Goal: Information Seeking & Learning: Check status

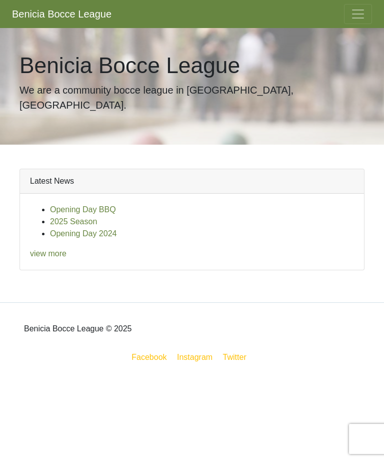
click at [54, 249] on link "view more" at bounding box center [48, 253] width 37 height 9
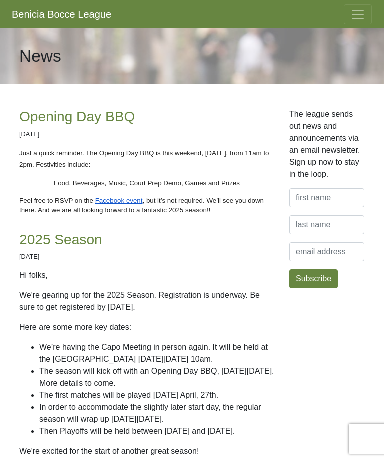
click at [363, 22] on button "Toggle navigation" at bounding box center [358, 14] width 28 height 20
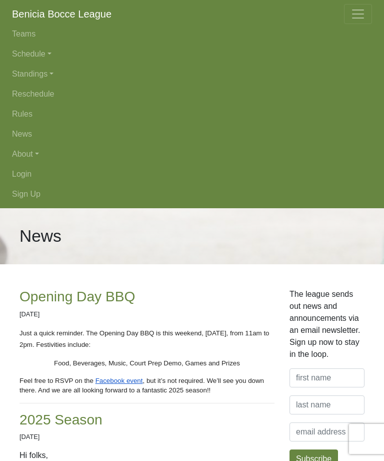
click at [46, 60] on link "Schedule" at bounding box center [192, 54] width 360 height 20
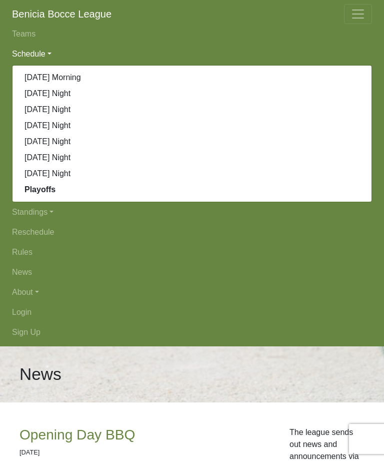
click at [69, 79] on link "[DATE] Morning" at bounding box center [192, 78] width 359 height 16
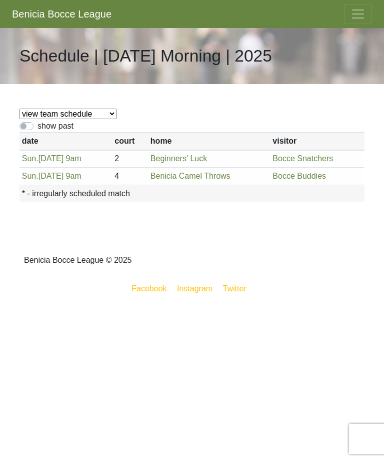
click at [361, 19] on span "Toggle navigation" at bounding box center [358, 14] width 15 height 15
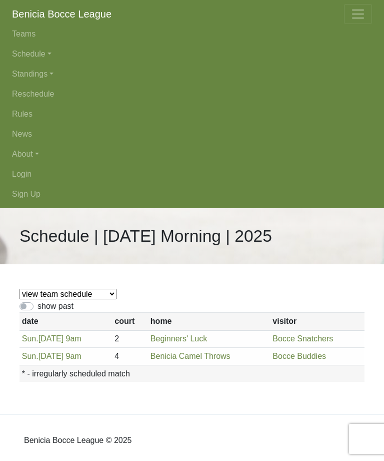
click at [46, 50] on link "Schedule" at bounding box center [192, 54] width 360 height 20
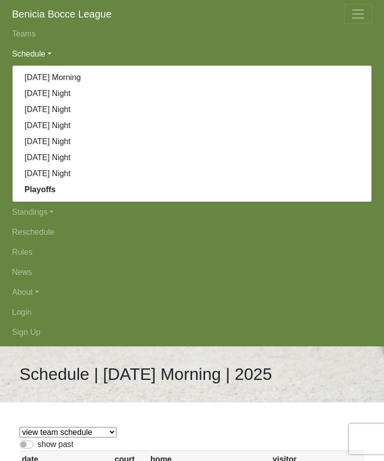
click at [66, 131] on link "[DATE] Night" at bounding box center [192, 126] width 359 height 16
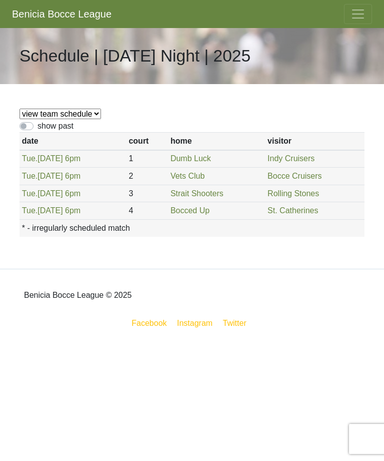
click at [365, 18] on span "Toggle navigation" at bounding box center [358, 14] width 15 height 15
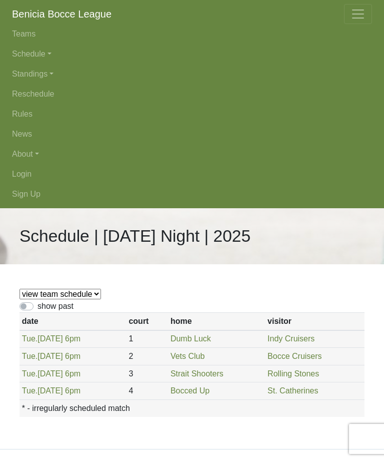
click at [52, 79] on link "Standings" at bounding box center [192, 74] width 360 height 20
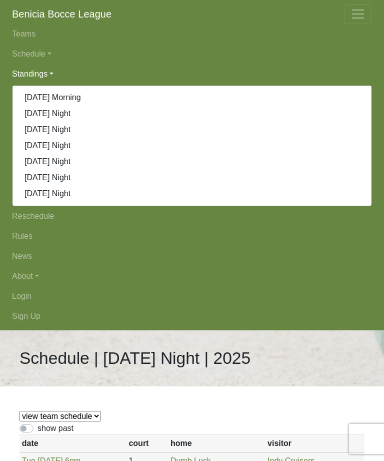
click at [68, 114] on link "[DATE] Night" at bounding box center [192, 114] width 359 height 16
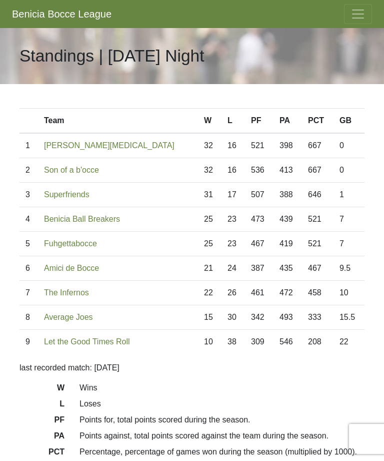
click at [360, 16] on span "Toggle navigation" at bounding box center [358, 14] width 15 height 15
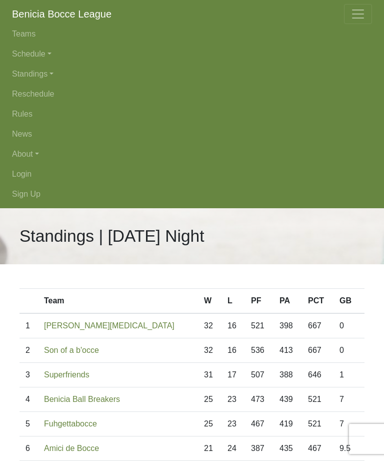
click at [53, 76] on link "Standings" at bounding box center [192, 74] width 360 height 20
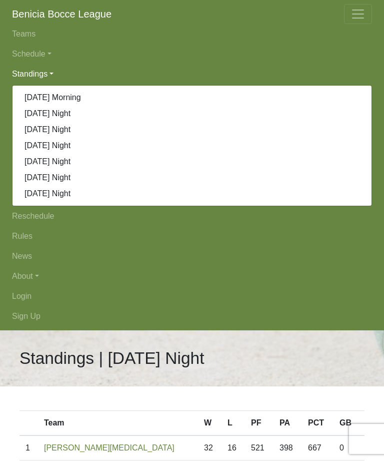
click at [74, 135] on link "[DATE] Night" at bounding box center [192, 130] width 359 height 16
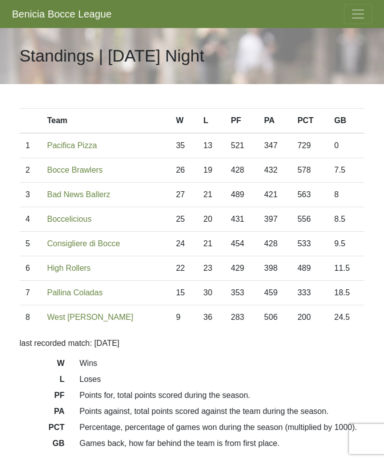
click at [366, 16] on button "Toggle navigation" at bounding box center [358, 14] width 28 height 20
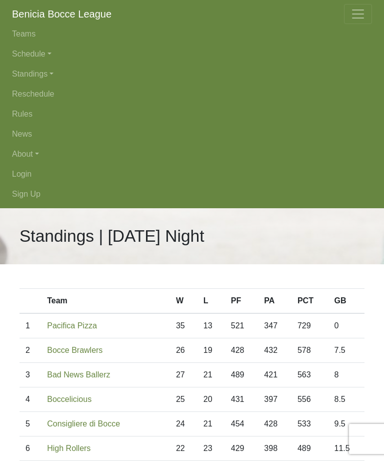
click at [44, 78] on link "Standings" at bounding box center [192, 74] width 360 height 20
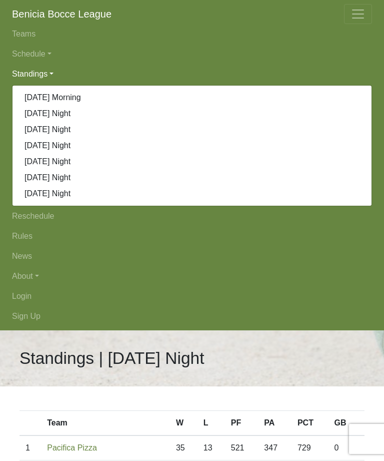
click at [74, 147] on link "[DATE] Night" at bounding box center [192, 146] width 359 height 16
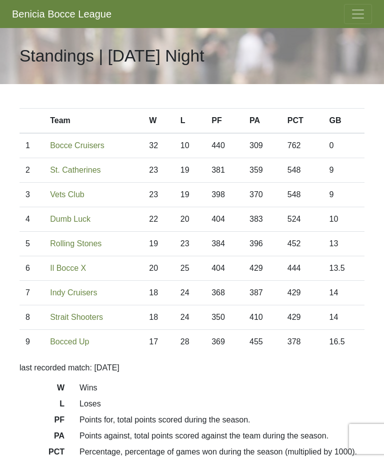
click at [361, 23] on button "Toggle navigation" at bounding box center [358, 14] width 28 height 20
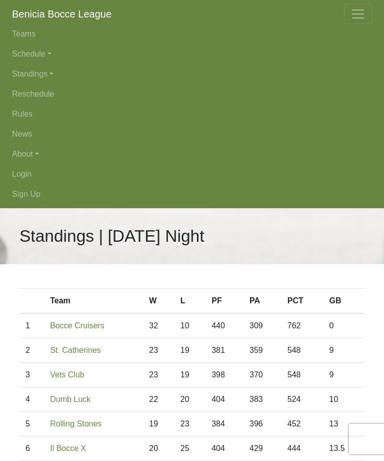
click at [47, 68] on link "Standings" at bounding box center [192, 74] width 360 height 20
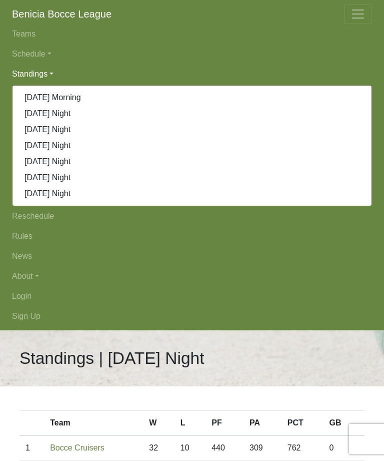
click at [80, 165] on link "[DATE] Night" at bounding box center [192, 162] width 359 height 16
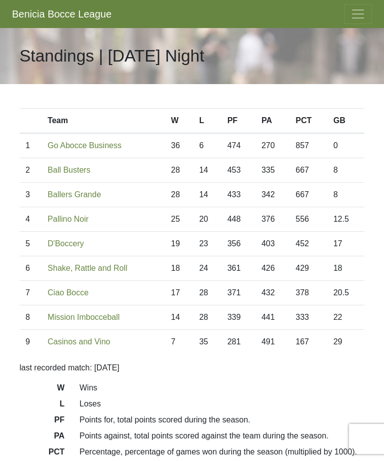
click at [363, 20] on span "Toggle navigation" at bounding box center [358, 14] width 15 height 15
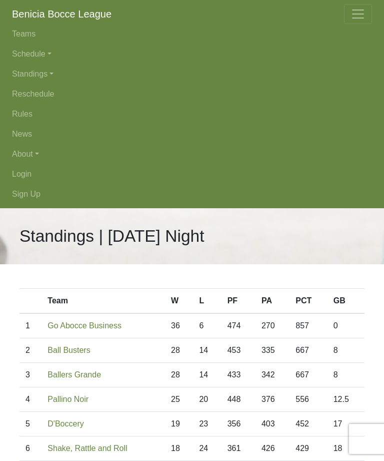
click at [38, 78] on link "Standings" at bounding box center [192, 74] width 360 height 20
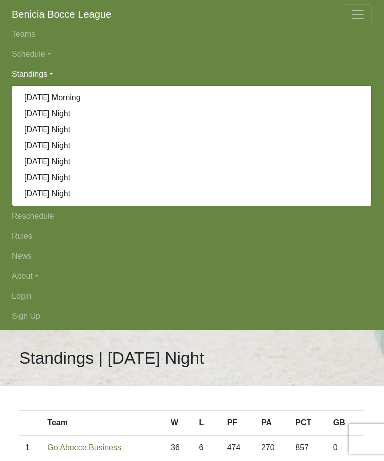
click at [78, 182] on link "[DATE] Night" at bounding box center [192, 178] width 359 height 16
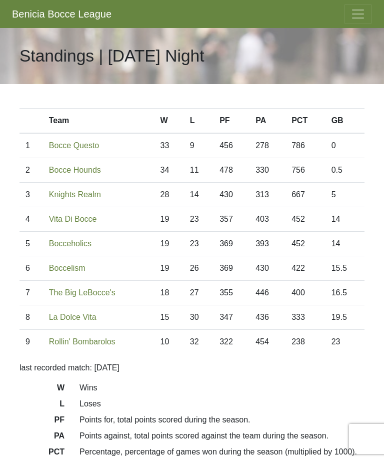
click at [364, 19] on span "Toggle navigation" at bounding box center [358, 14] width 15 height 15
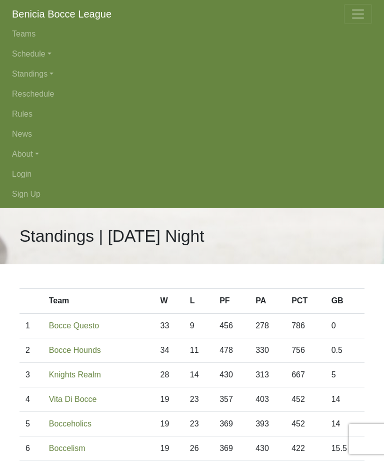
click at [48, 77] on link "Standings" at bounding box center [192, 74] width 360 height 20
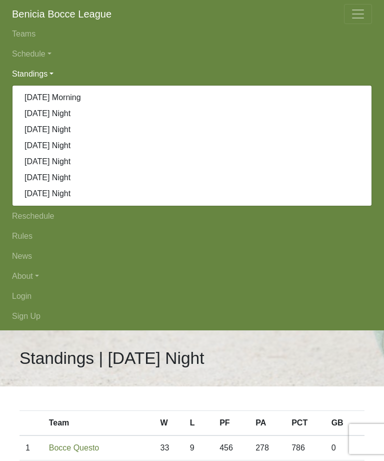
click at [59, 200] on link "[DATE] Night" at bounding box center [192, 194] width 359 height 16
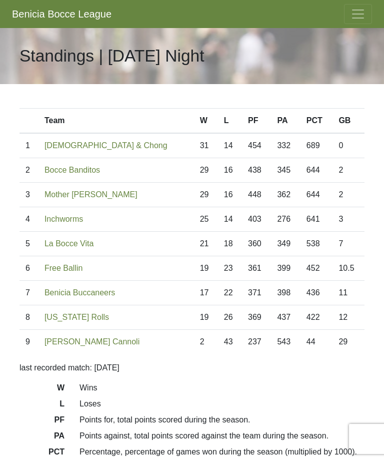
click at [366, 16] on button "Toggle navigation" at bounding box center [358, 14] width 28 height 20
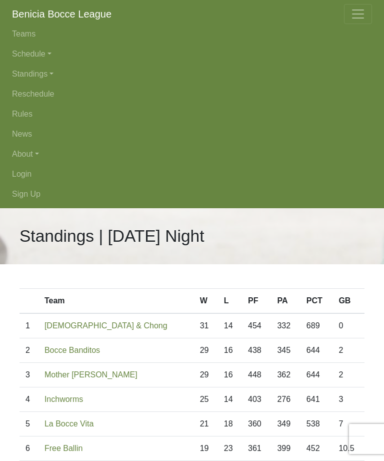
click at [363, 18] on span "Toggle navigation" at bounding box center [358, 14] width 15 height 15
